Goal: Information Seeking & Learning: Understand process/instructions

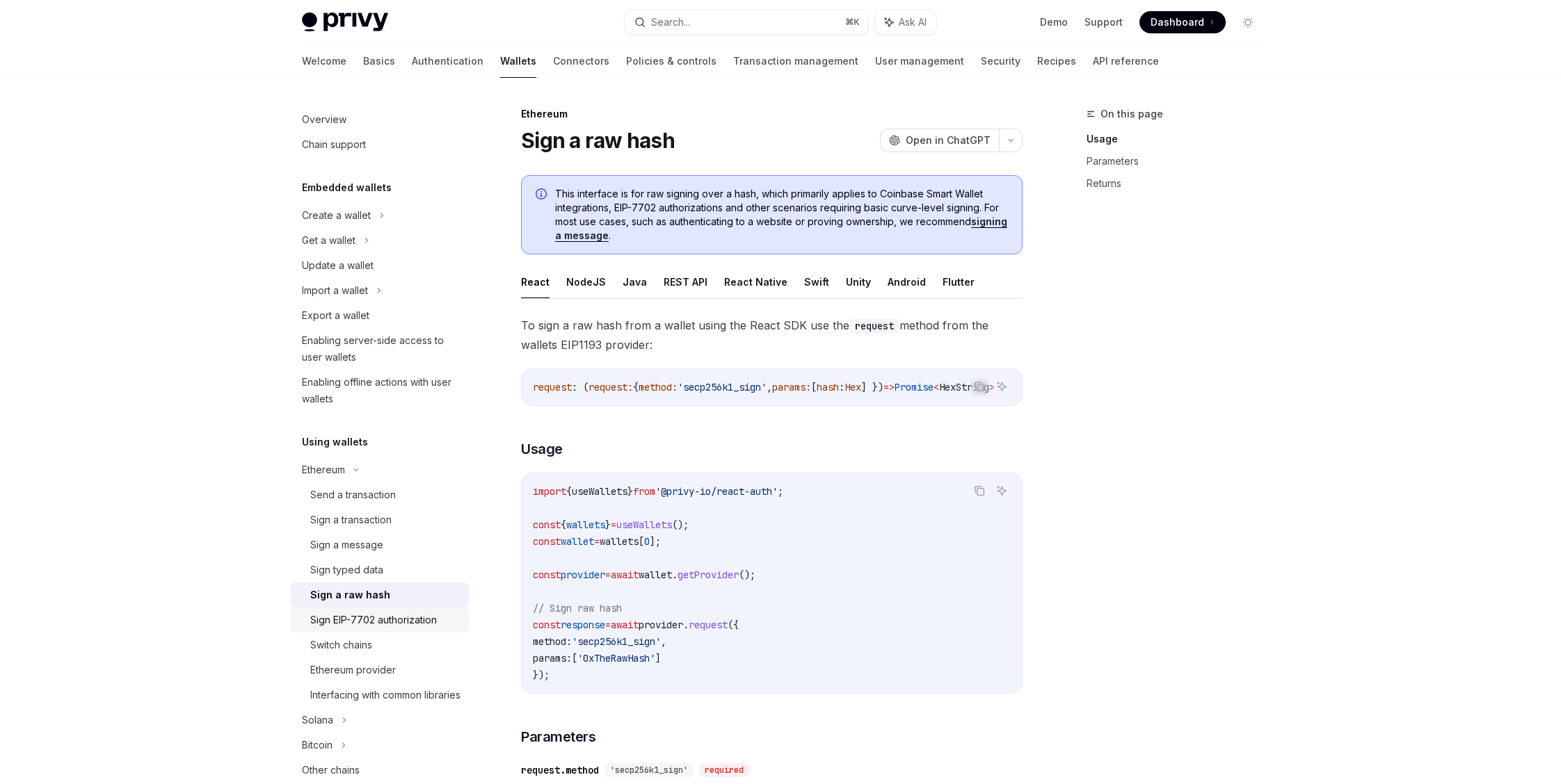
click at [333, 619] on div "Sign EIP-7702 authorization" at bounding box center [373, 619] width 127 height 17
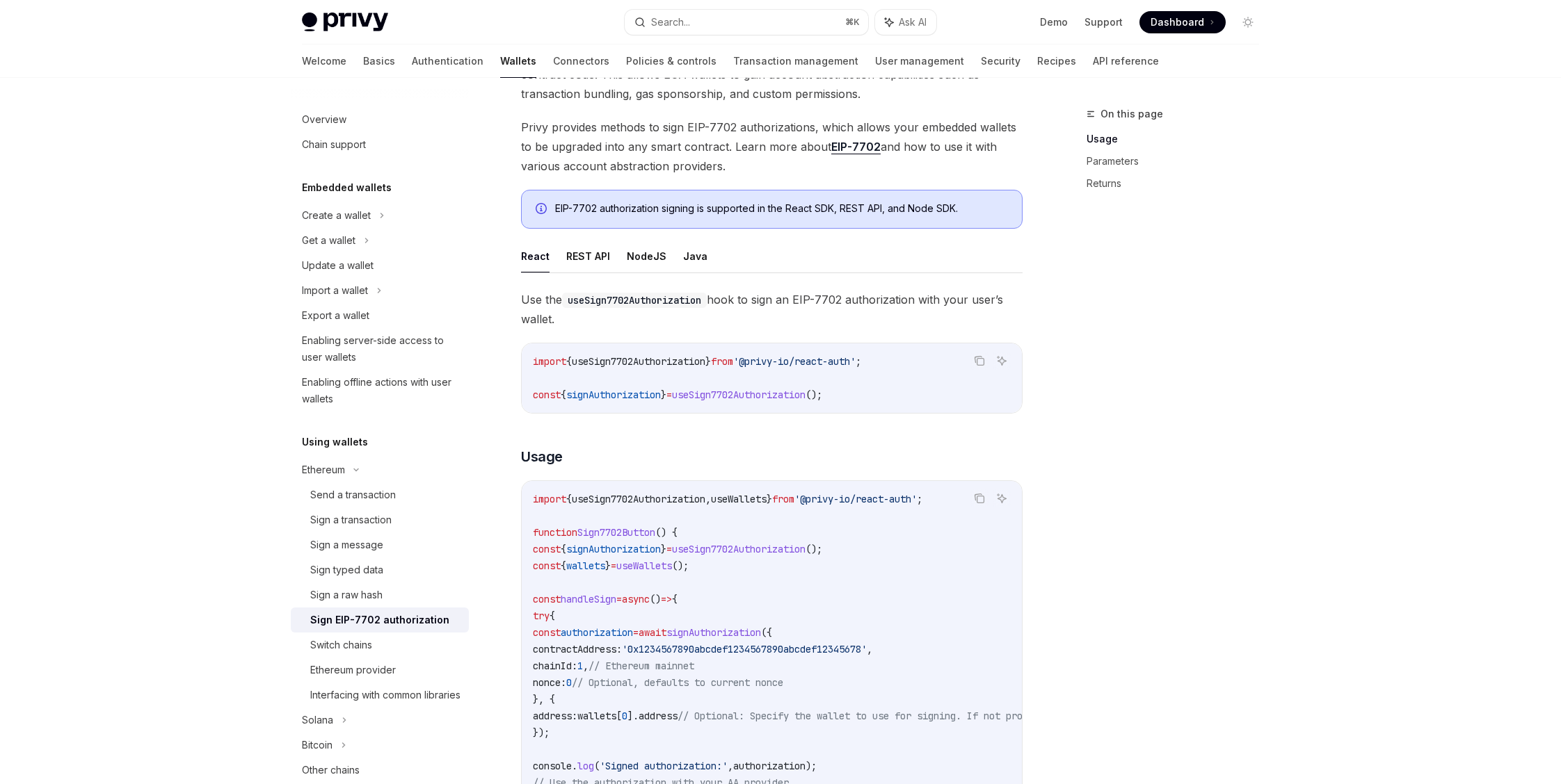
scroll to position [140, 0]
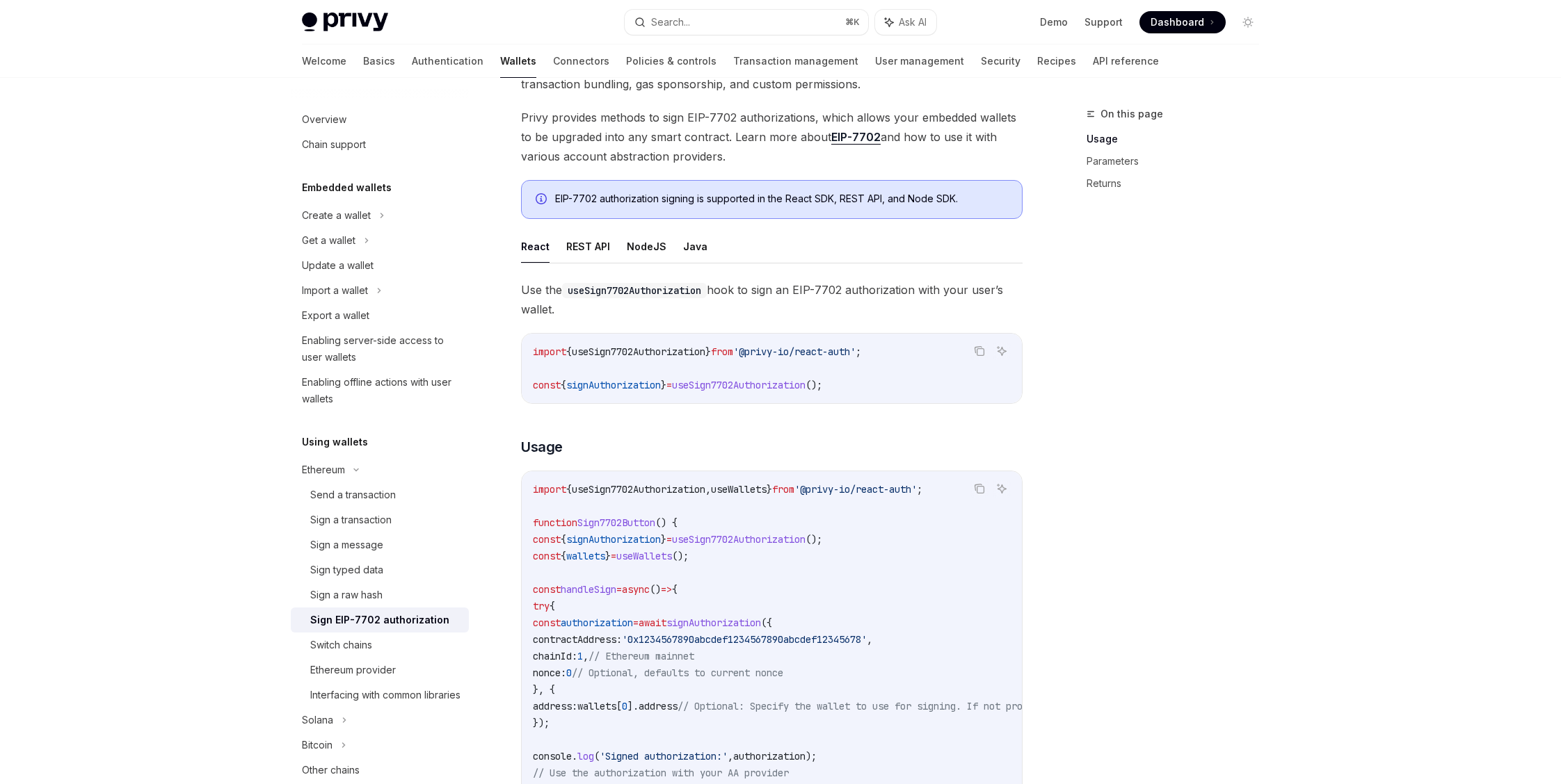
click at [799, 530] on code "import { useSign7702Authorization , useWallets } from '@privy-io/react-auth' ; …" at bounding box center [897, 723] width 729 height 484
click at [793, 540] on span "useSign7702Authorization" at bounding box center [738, 540] width 134 height 12
copy span "useSign7702Authorization"
click at [553, 546] on code "import { useSign7702Authorization , useWallets } from '@privy-io/react-auth' ; …" at bounding box center [897, 722] width 729 height 484
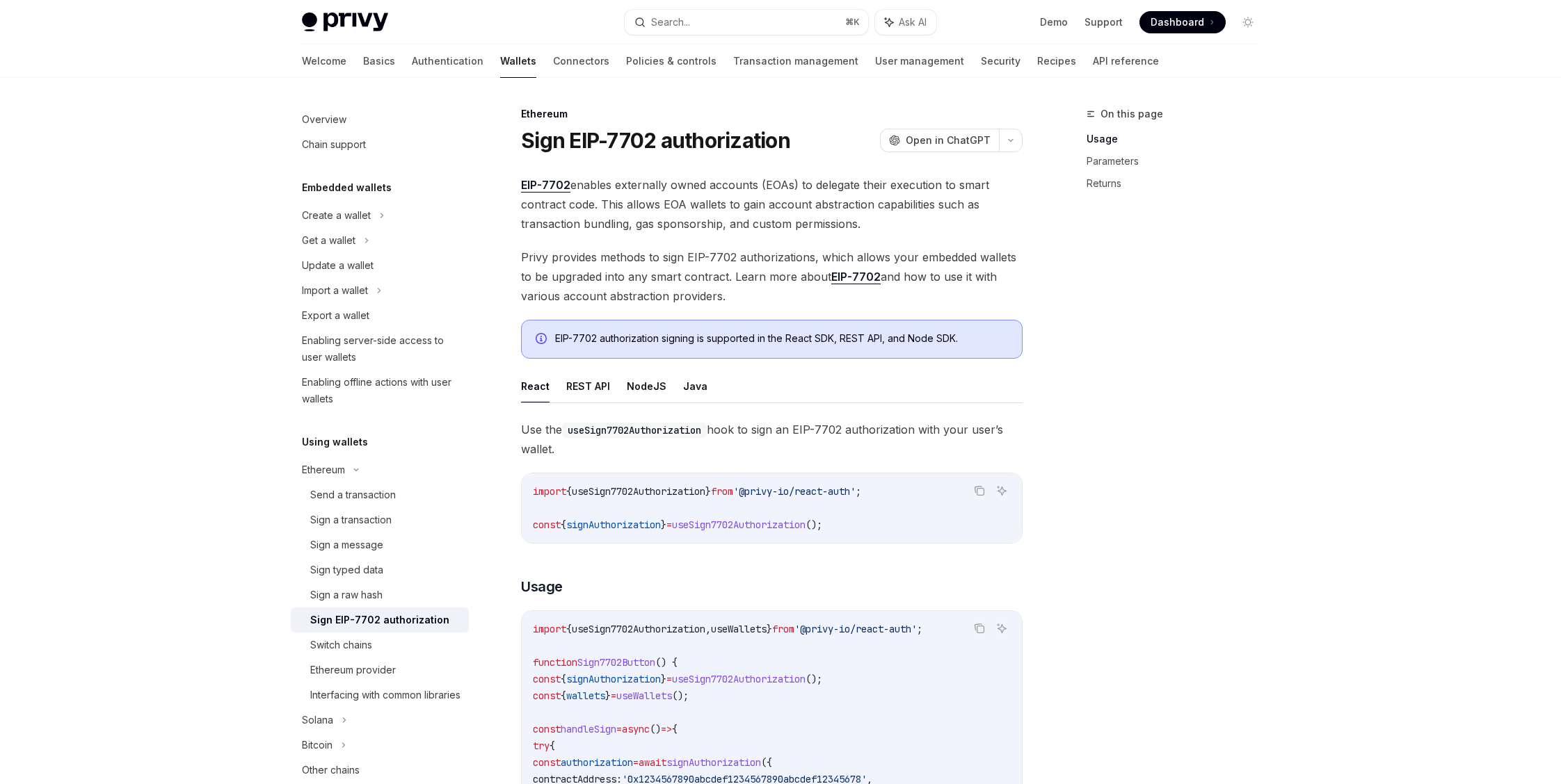
scroll to position [35, 0]
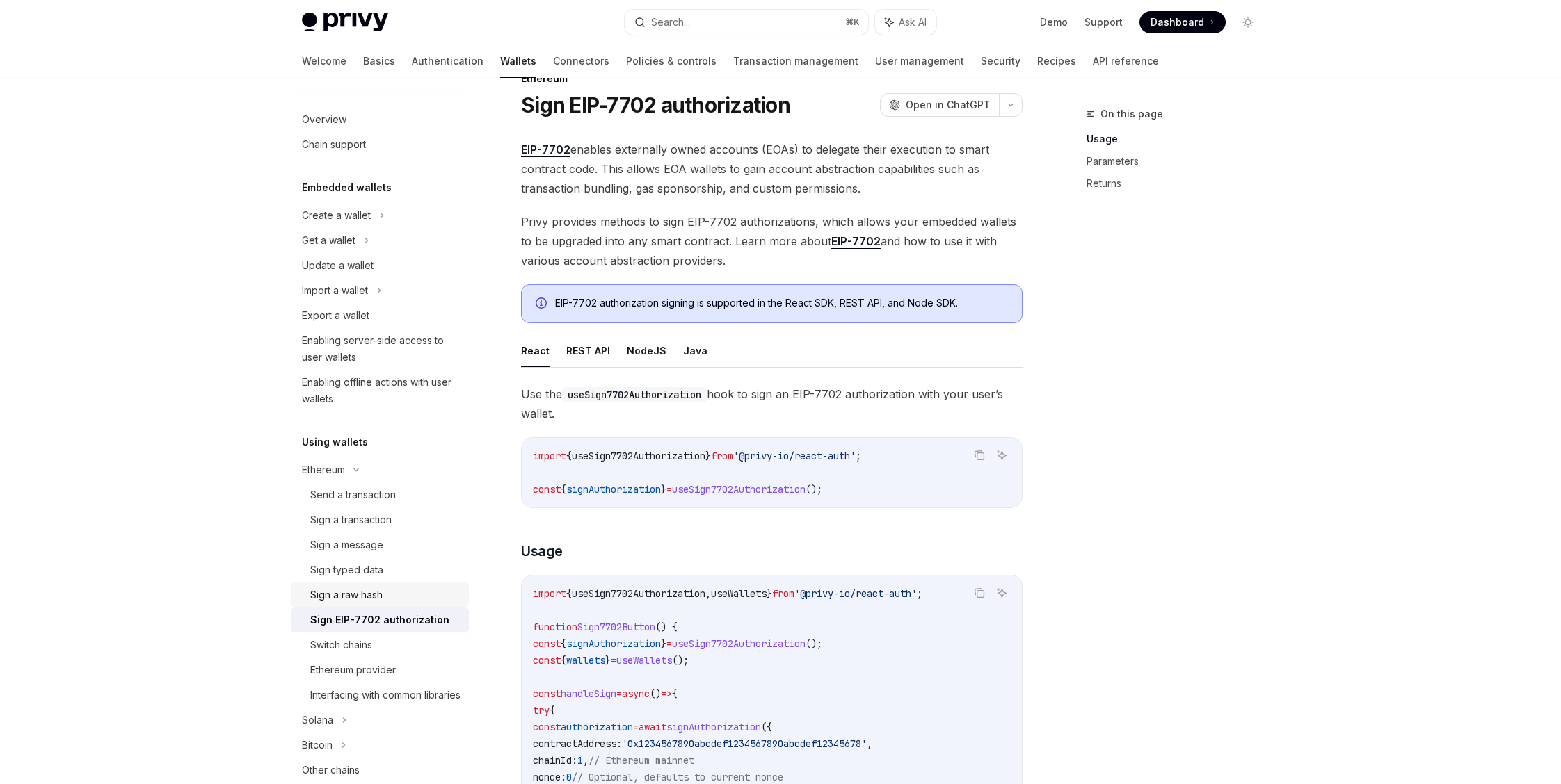
click at [357, 603] on link "Sign a raw hash" at bounding box center [379, 595] width 178 height 25
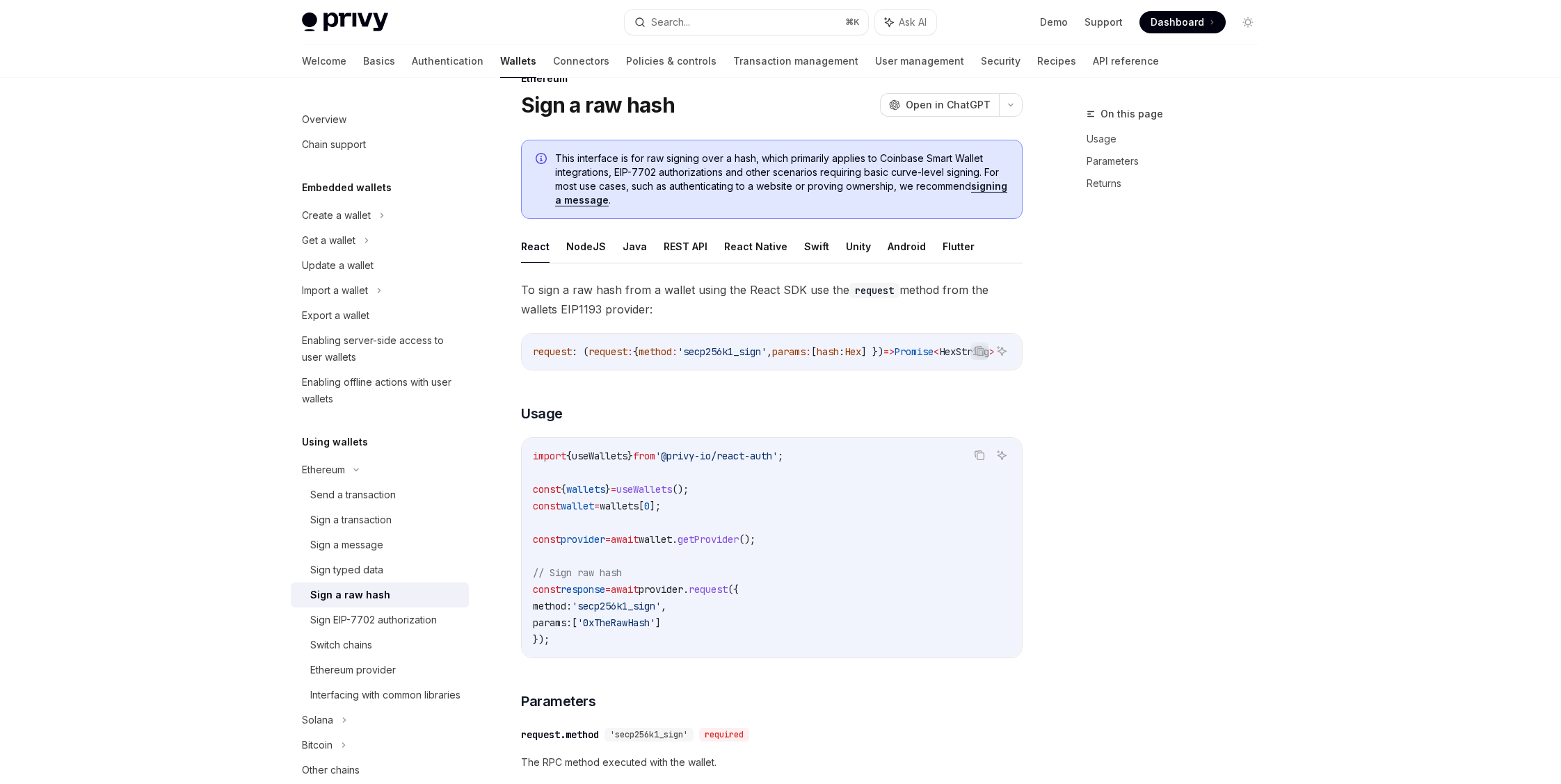
type textarea "*"
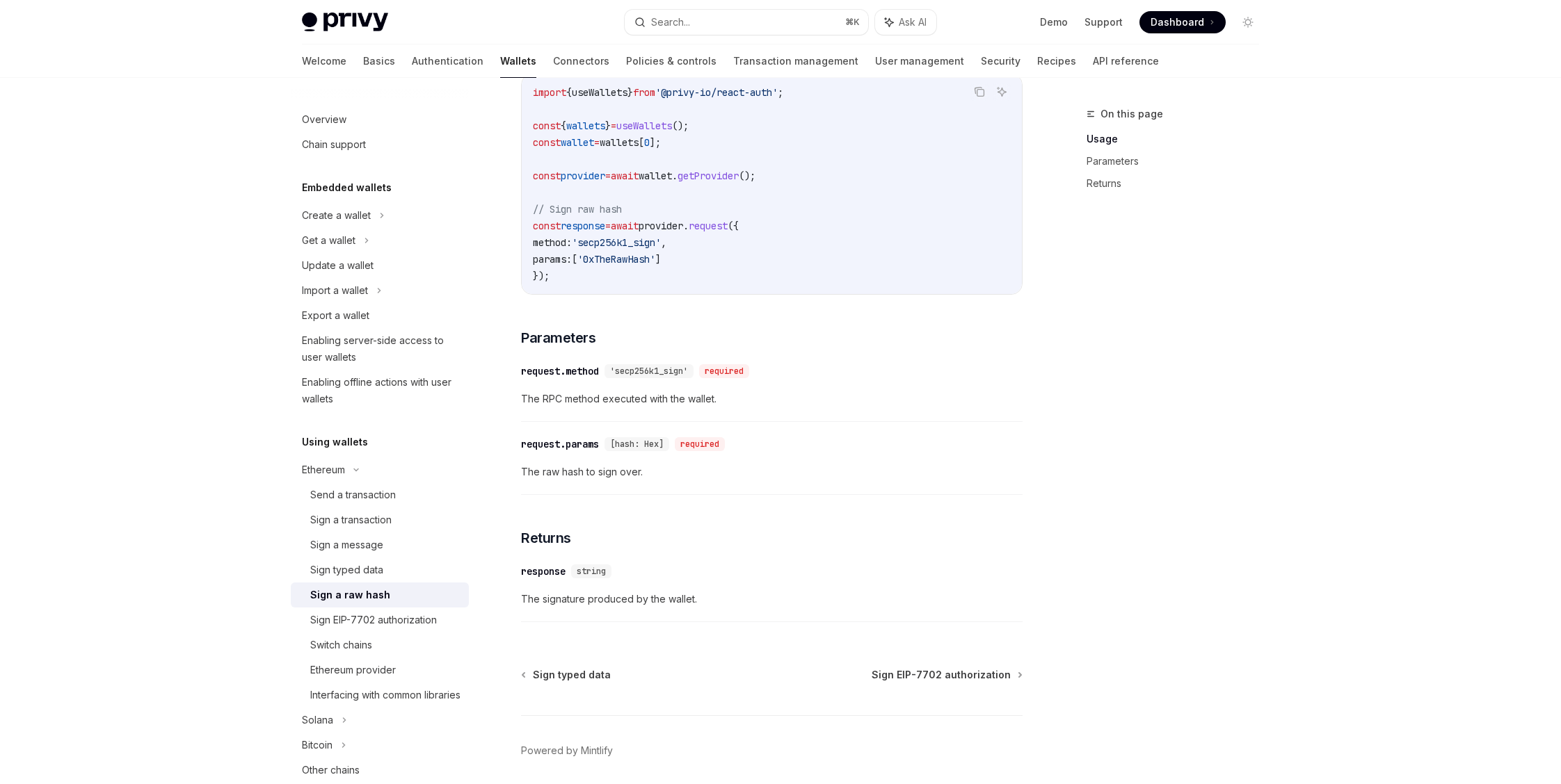
scroll to position [456, 0]
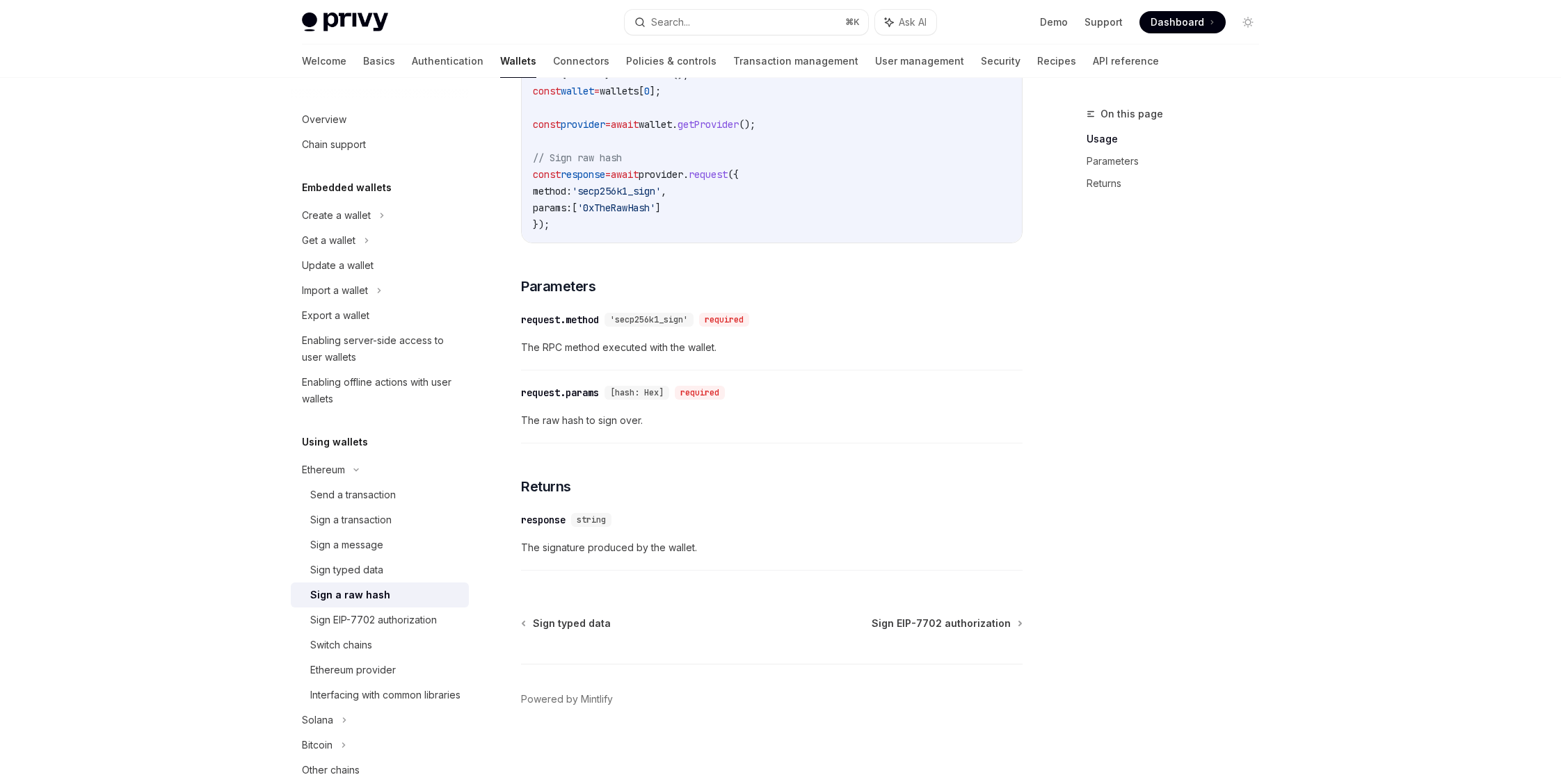
click at [901, 298] on div "To sign a raw hash from a wallet using the React SDK use the request method fro…" at bounding box center [771, 221] width 501 height 712
drag, startPoint x: 1170, startPoint y: 396, endPoint x: 1158, endPoint y: 388, distance: 14.4
click at [1164, 393] on div "On this page Usage Parameters Returns" at bounding box center [1164, 444] width 212 height 679
